Goal: Task Accomplishment & Management: Complete application form

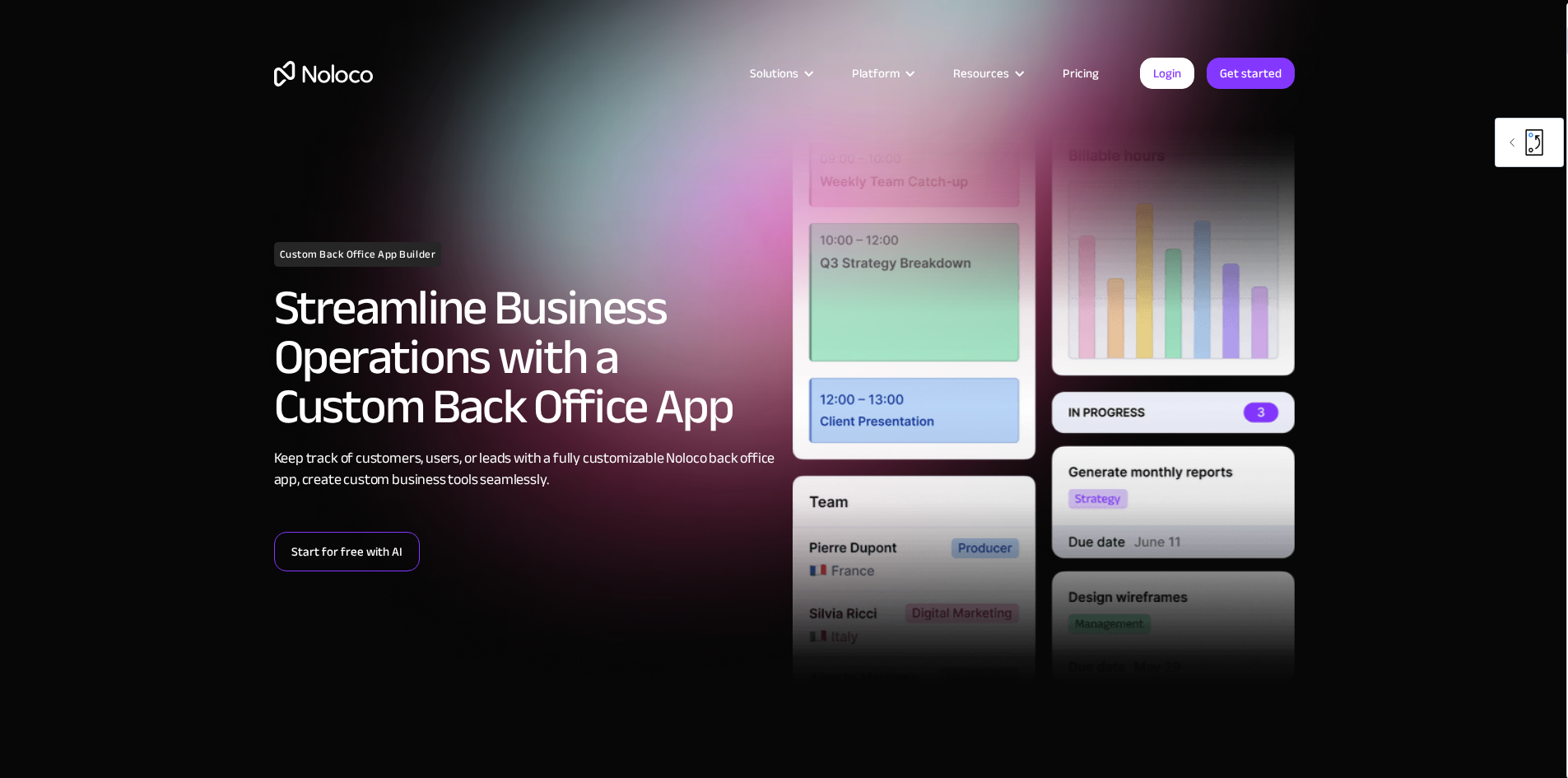
click at [369, 553] on link "Start for free with AI" at bounding box center [346, 552] width 146 height 40
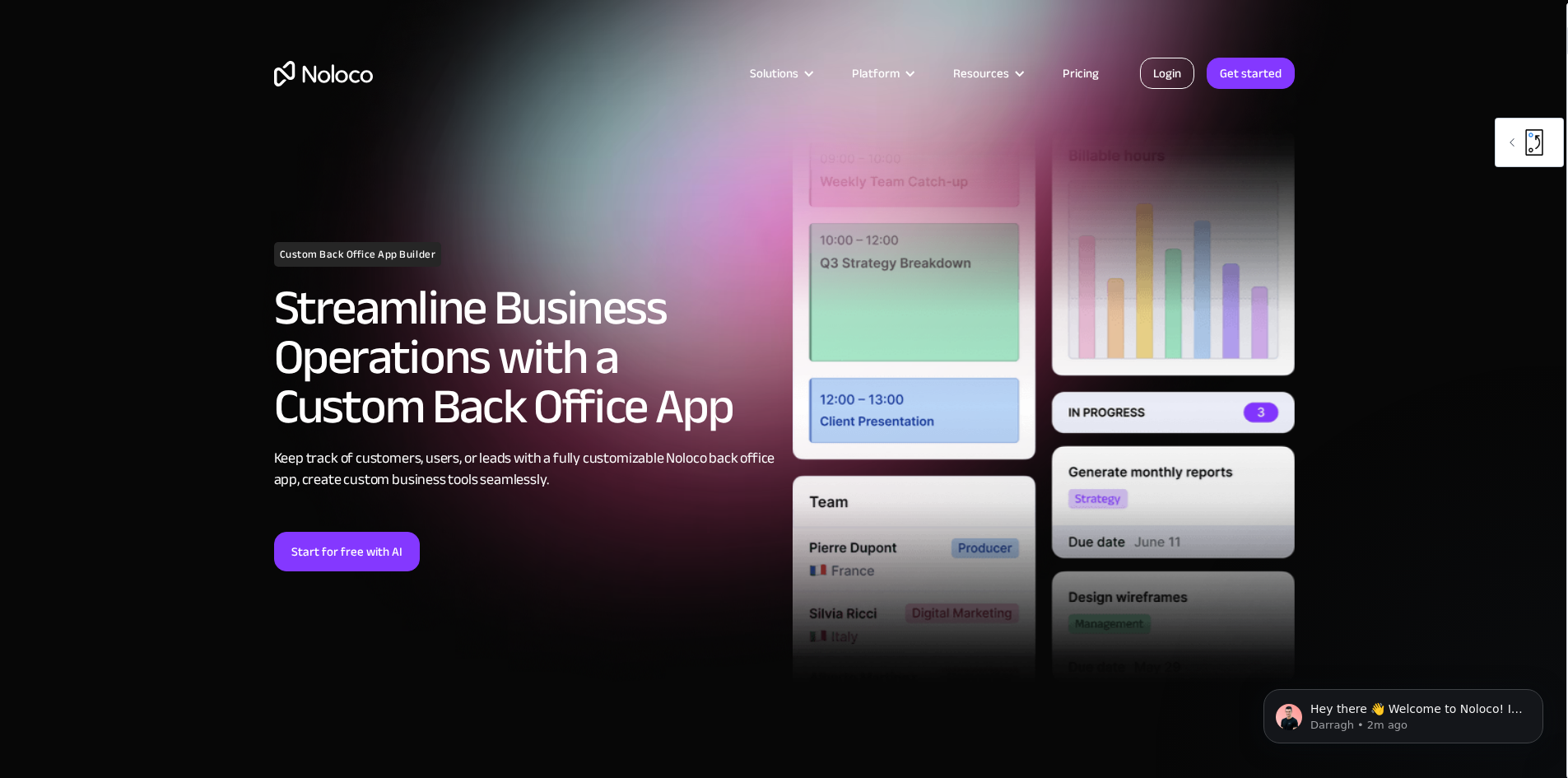
click at [1165, 70] on link "Login" at bounding box center [1166, 73] width 54 height 31
